Goal: Transaction & Acquisition: Download file/media

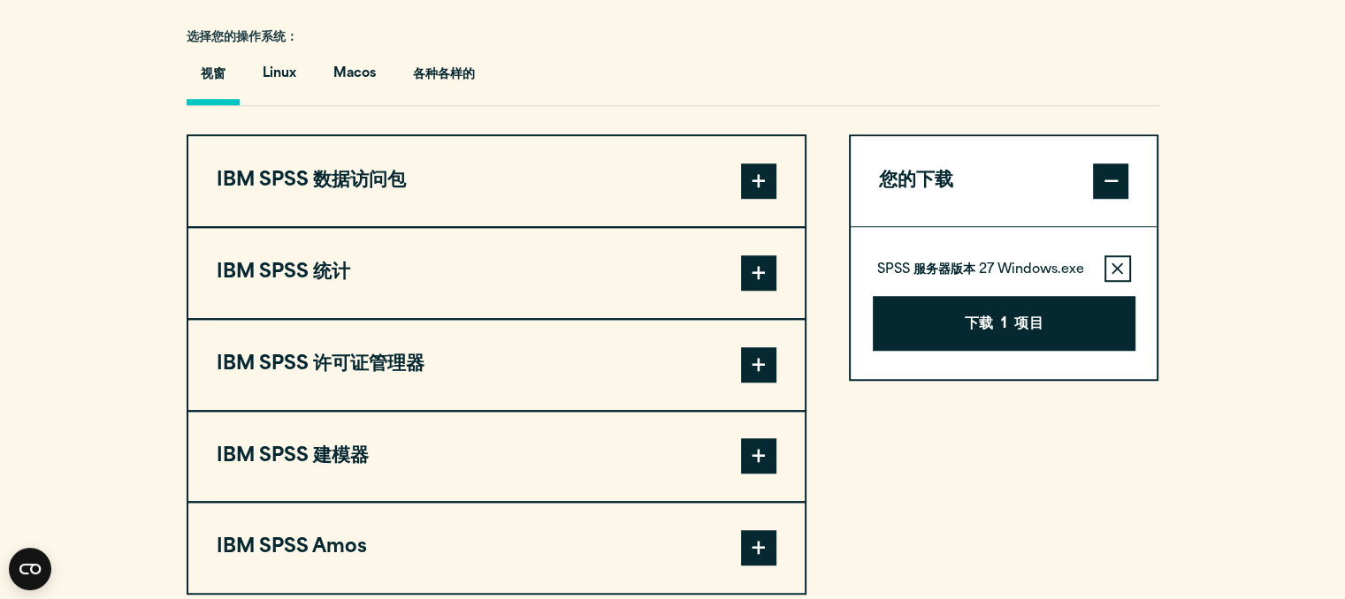
scroll to position [1277, 0]
click at [1116, 270] on icon "button" at bounding box center [1116, 268] width 11 height 12
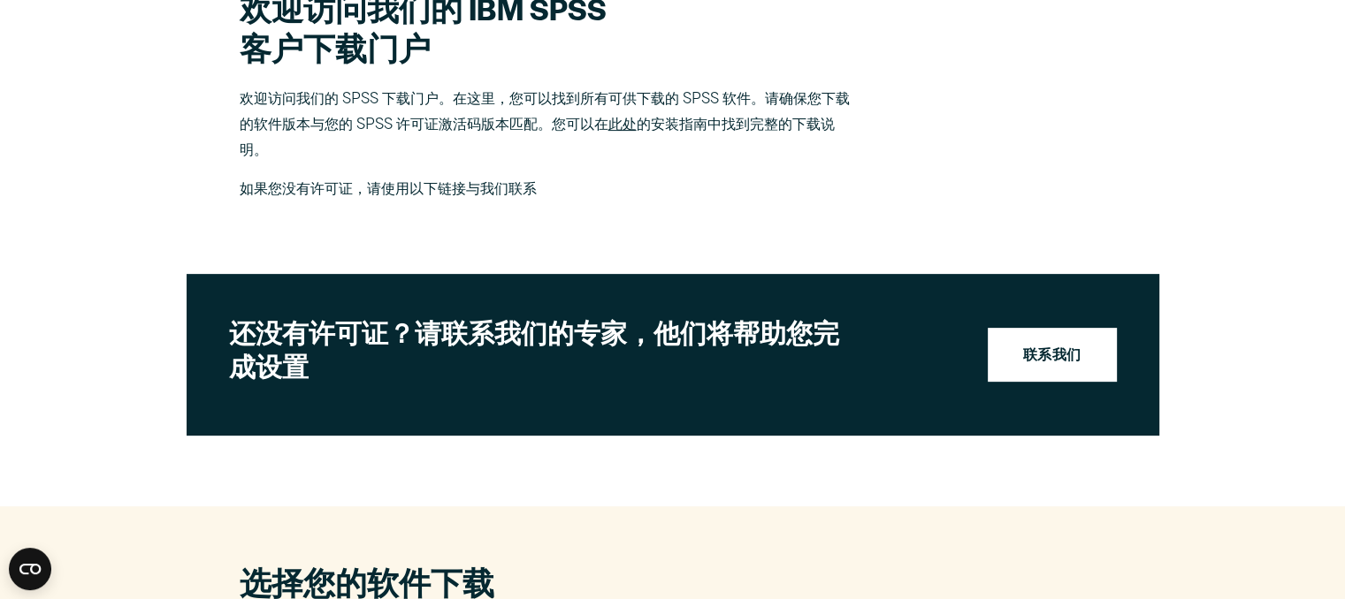
scroll to position [569, 0]
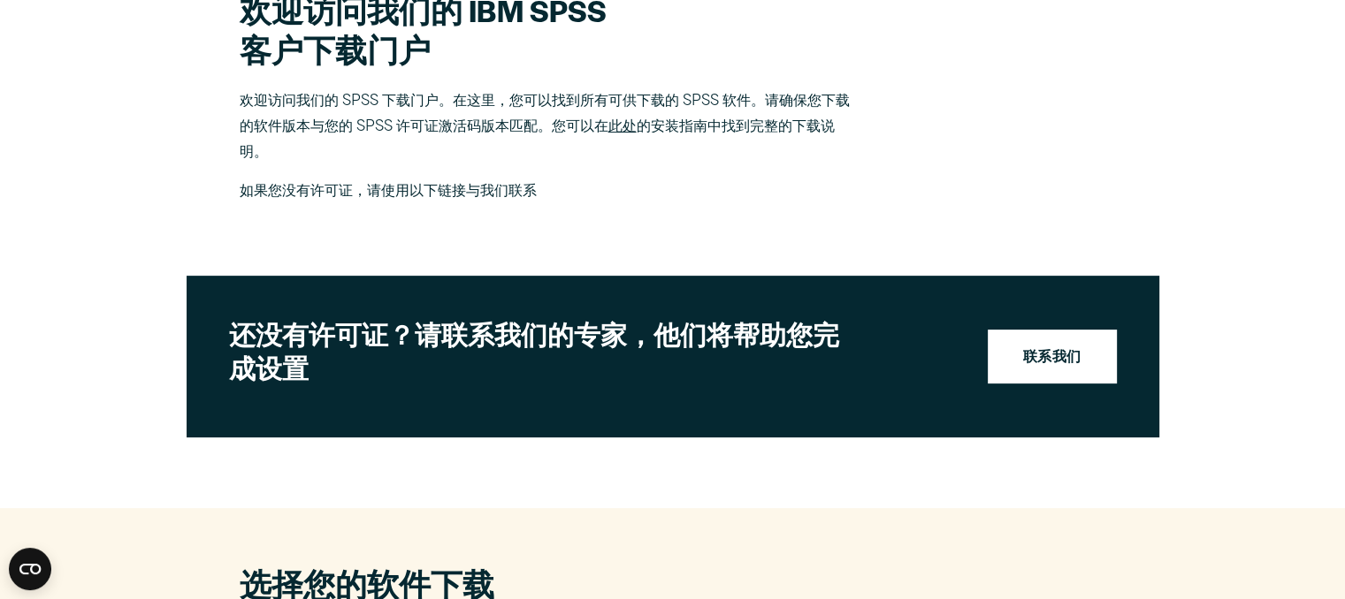
click at [625, 121] on font "此处" at bounding box center [622, 127] width 28 height 14
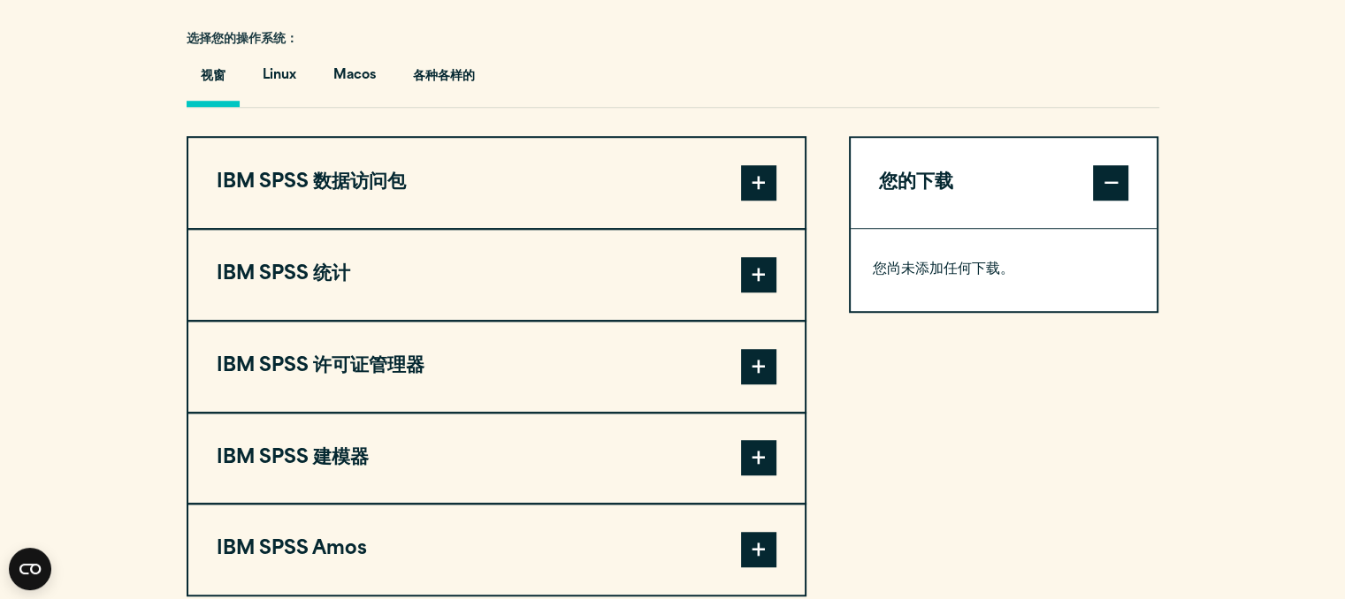
scroll to position [1300, 0]
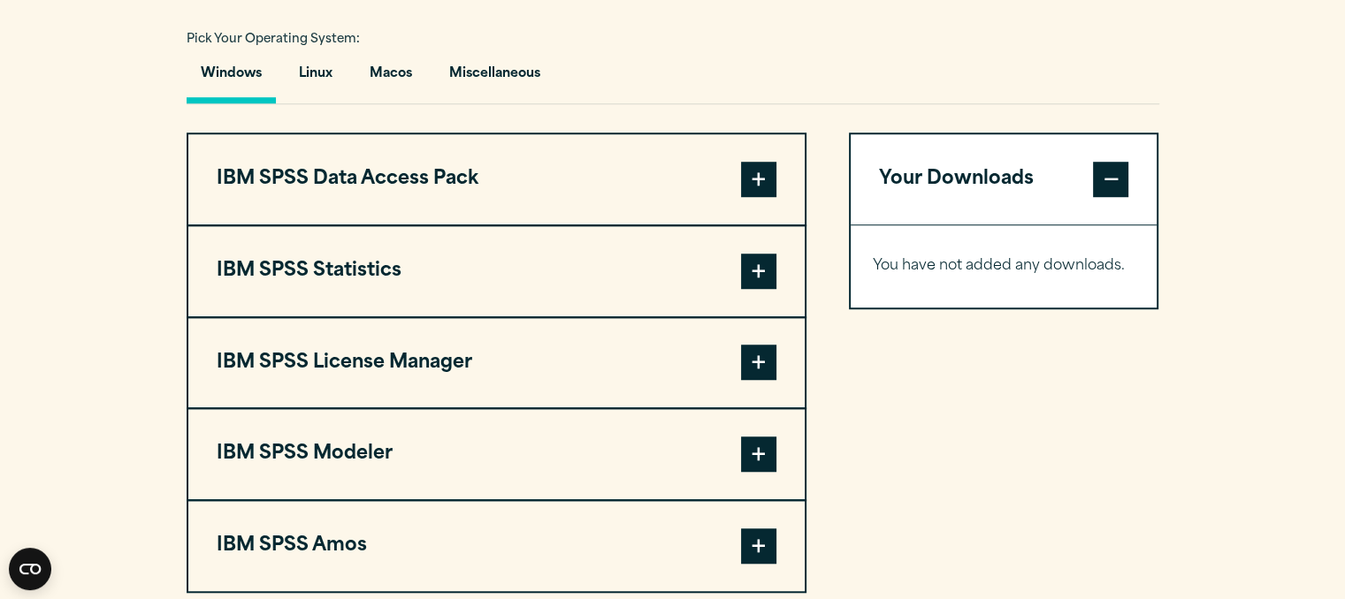
click at [425, 287] on button "IBM SPSS Statistics" at bounding box center [496, 271] width 616 height 90
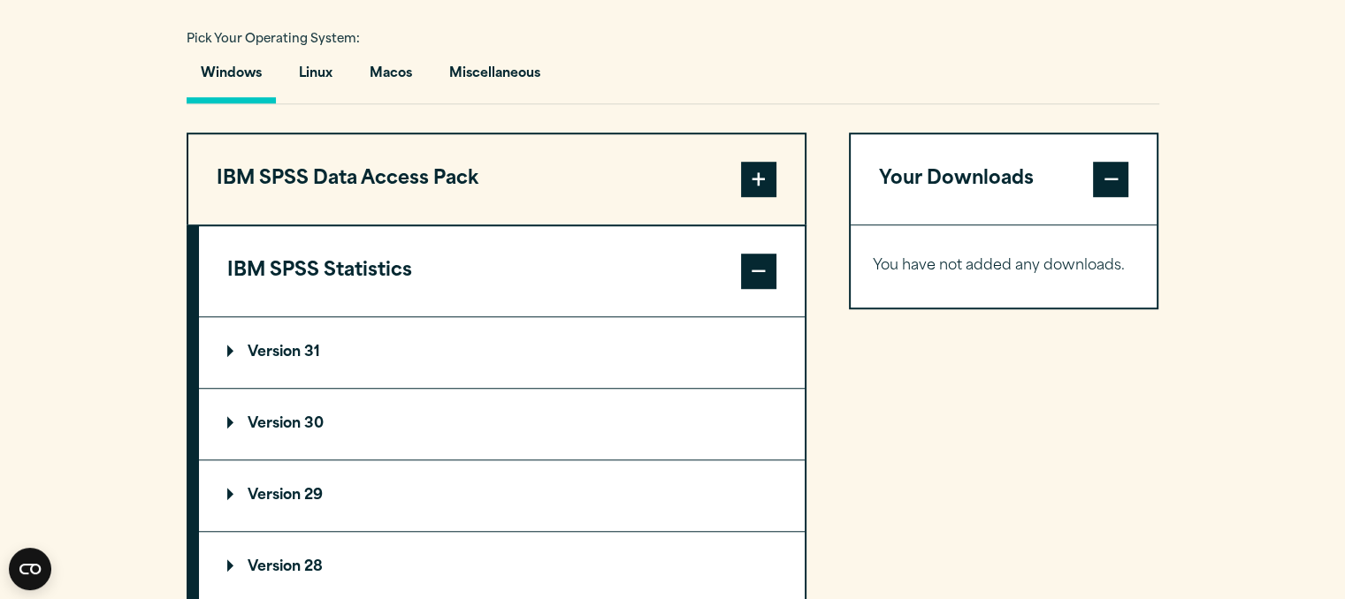
click at [439, 408] on summary "Version 30" at bounding box center [502, 424] width 606 height 71
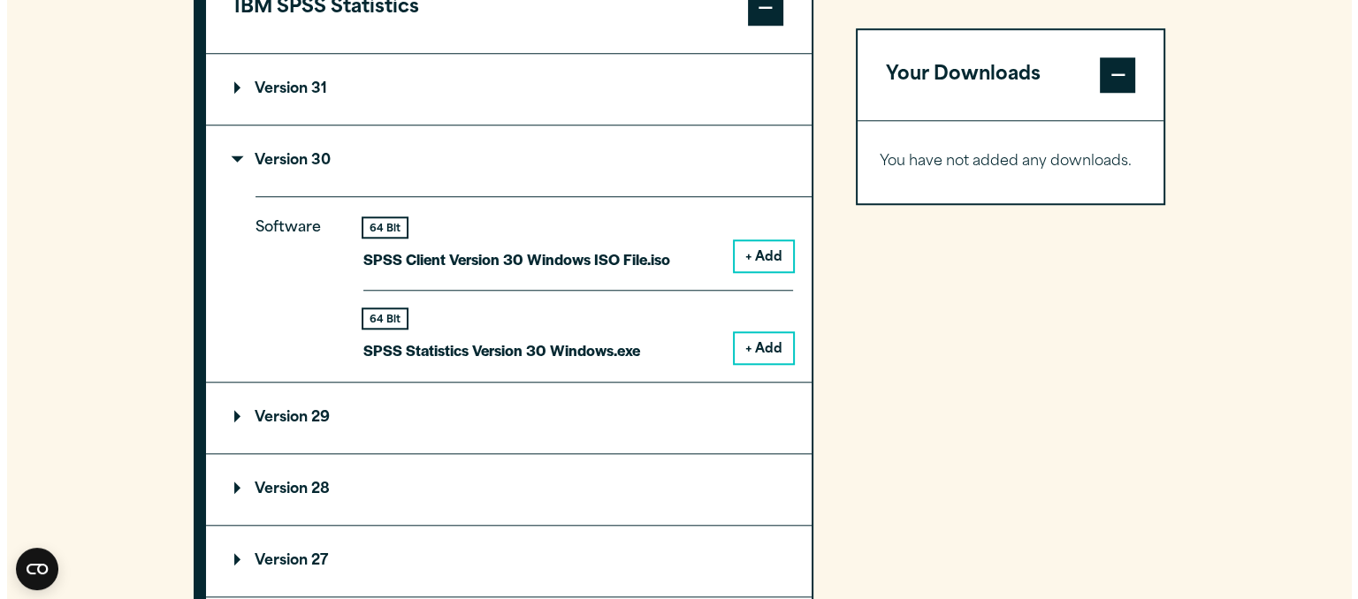
scroll to position [1564, 0]
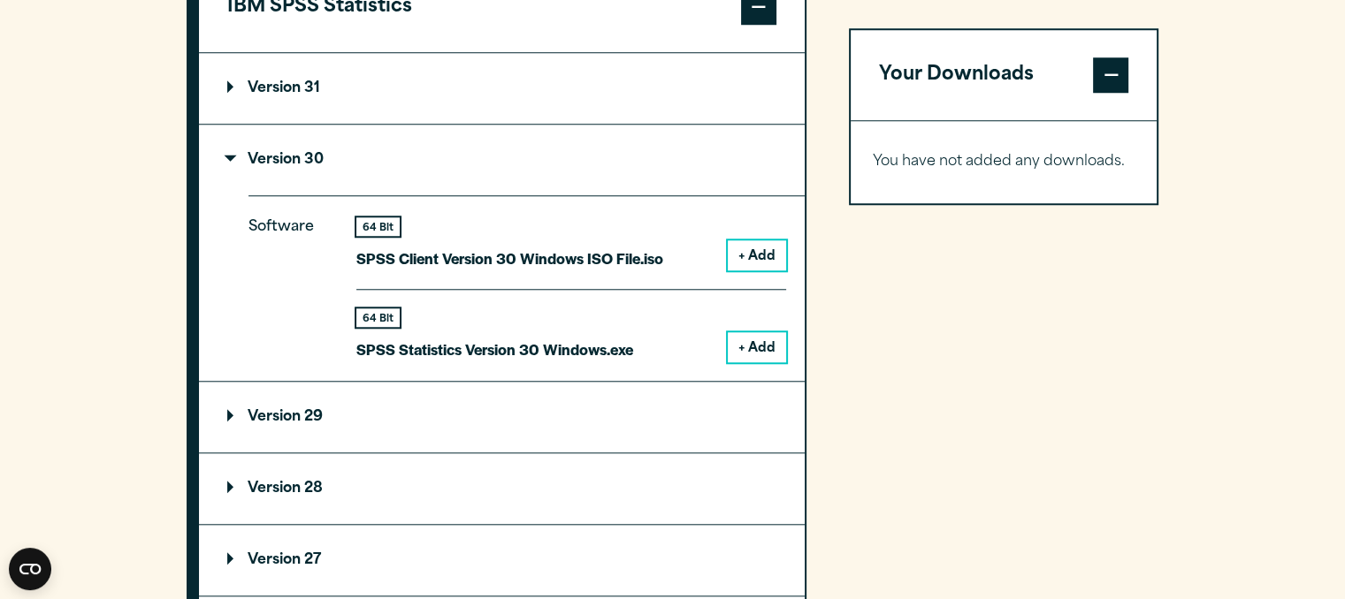
click at [764, 351] on button "+ Add" at bounding box center [757, 347] width 58 height 30
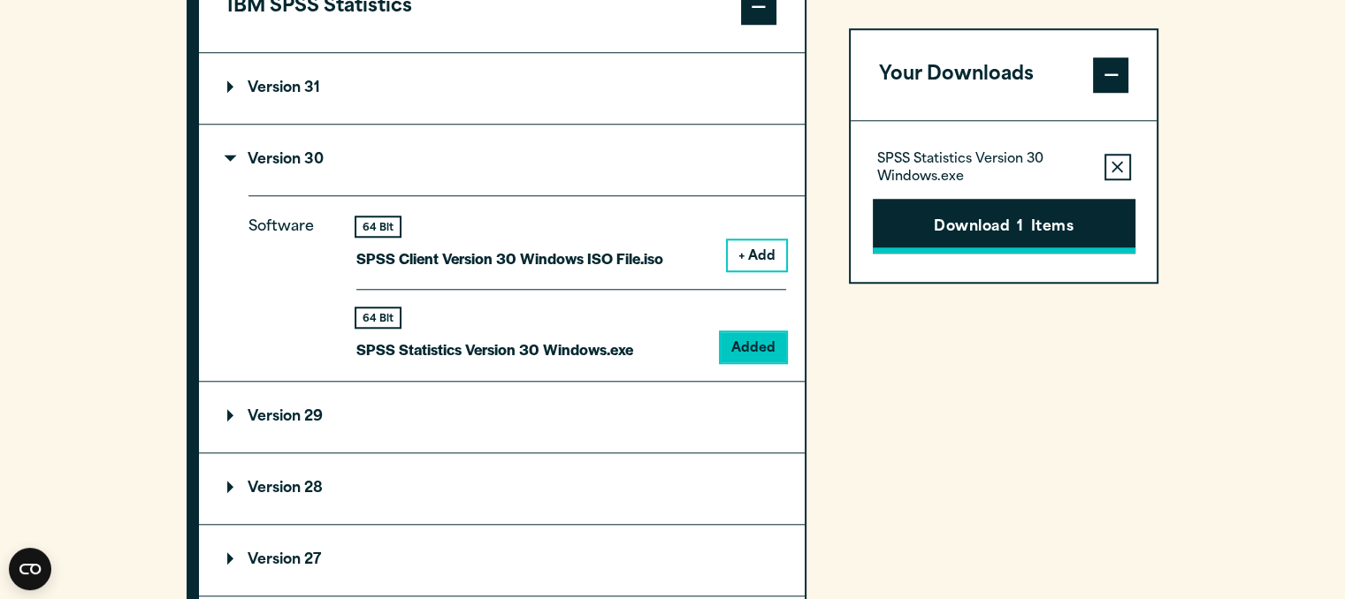
click at [984, 234] on button "Download 1 Items" at bounding box center [1004, 226] width 263 height 55
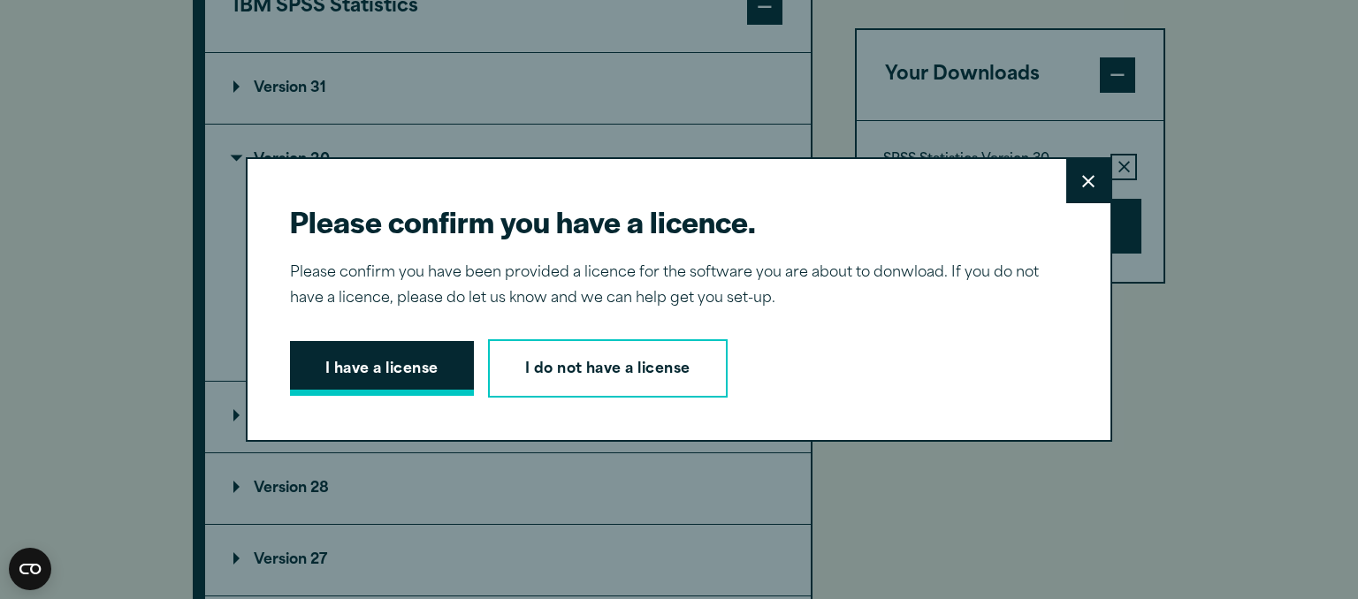
click at [413, 378] on button "I have a license" at bounding box center [382, 368] width 184 height 55
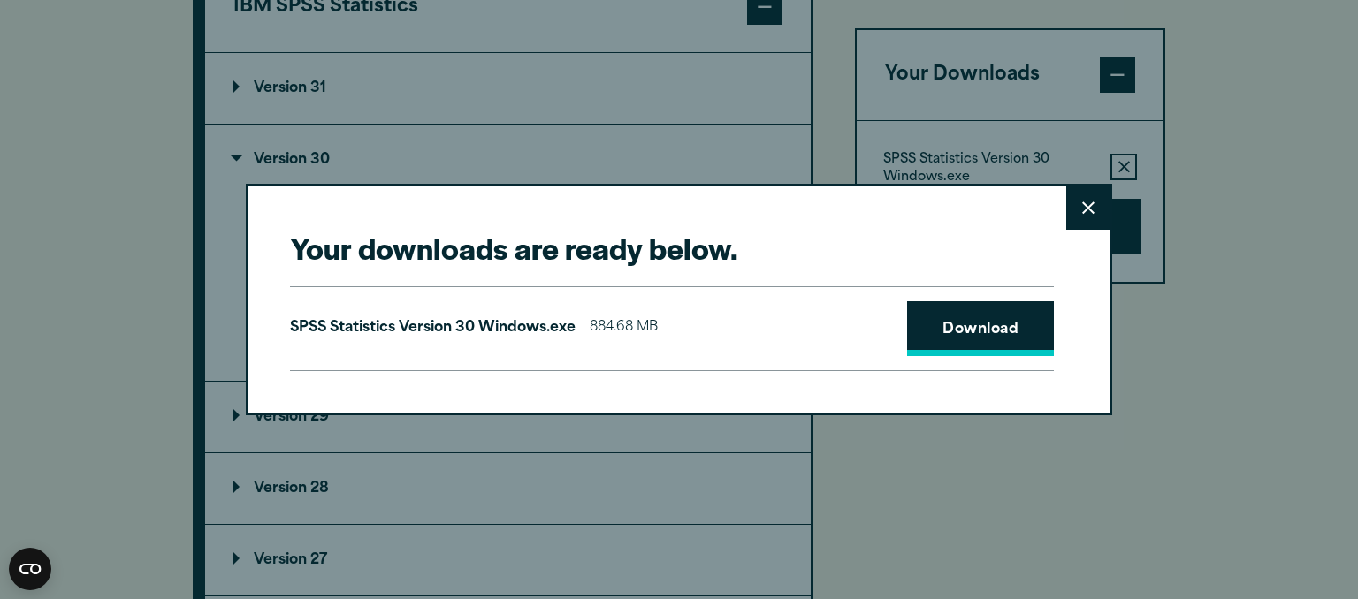
click at [997, 338] on link "Download" at bounding box center [980, 328] width 147 height 55
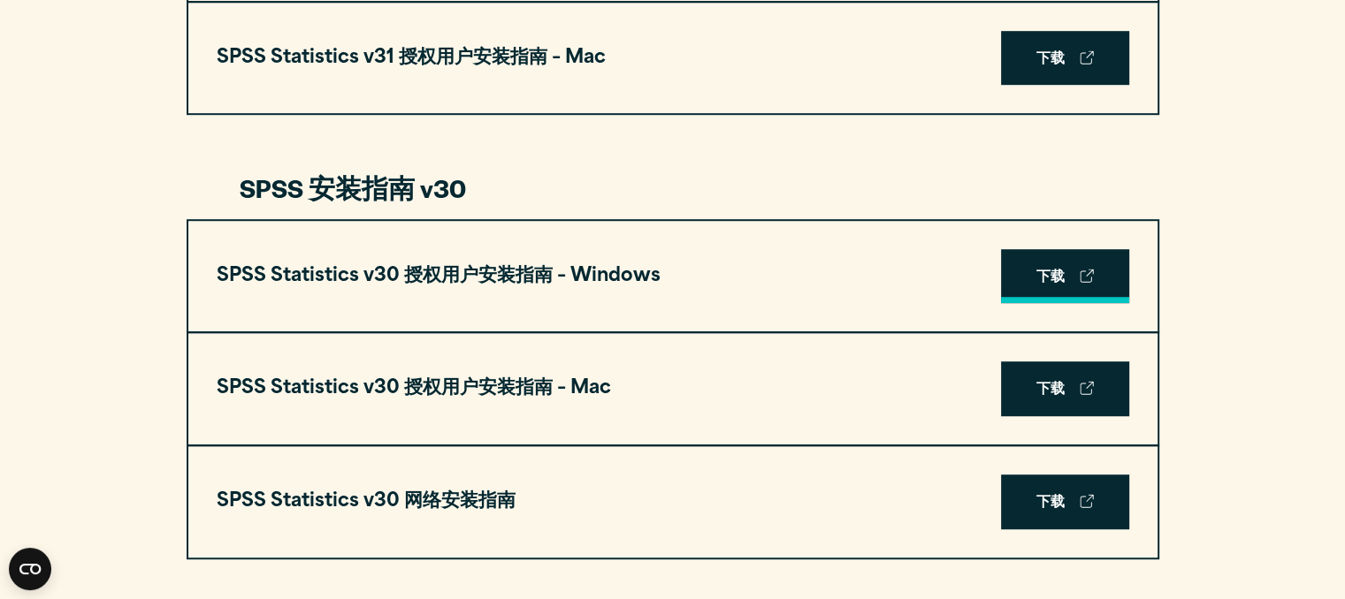
scroll to position [1148, 0]
click at [1047, 275] on font "下载" at bounding box center [1050, 277] width 29 height 14
